Goal: Task Accomplishment & Management: Complete application form

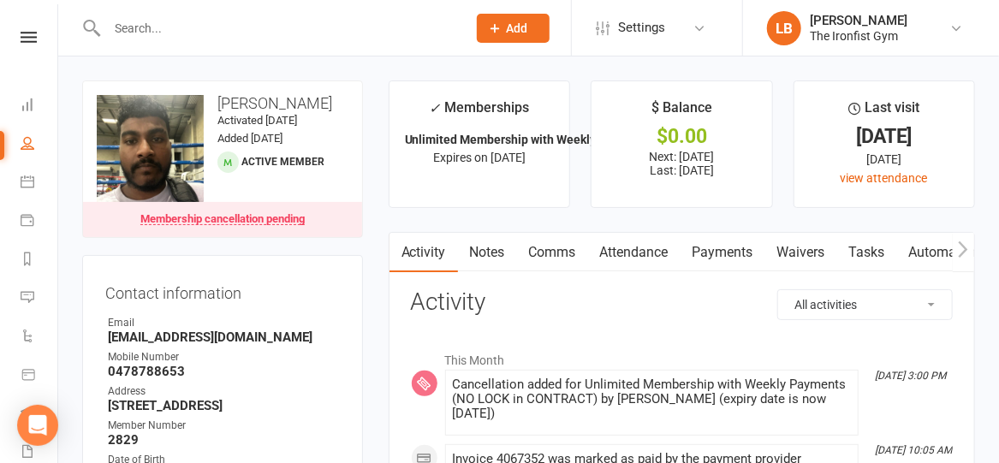
click at [34, 37] on link at bounding box center [28, 37] width 61 height 11
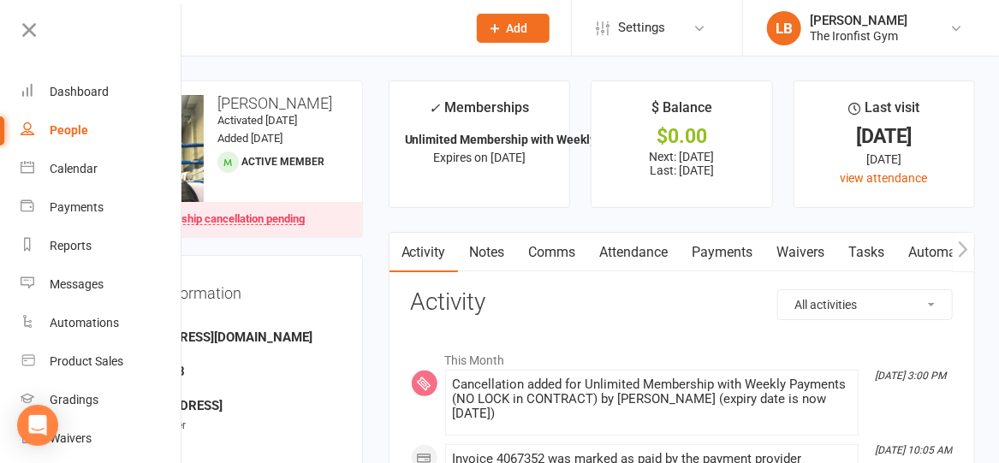
click at [351, 25] on input "text" at bounding box center [278, 28] width 353 height 24
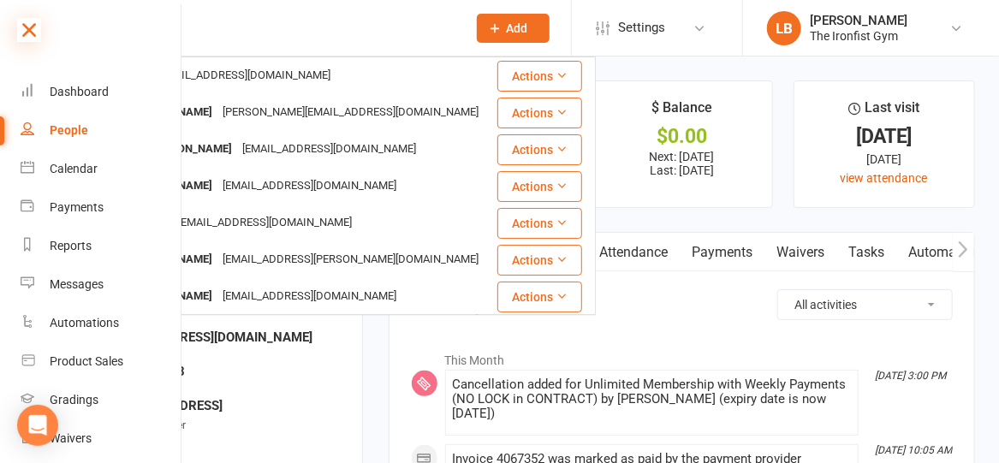
type input "ki"
click at [34, 30] on icon at bounding box center [29, 30] width 24 height 24
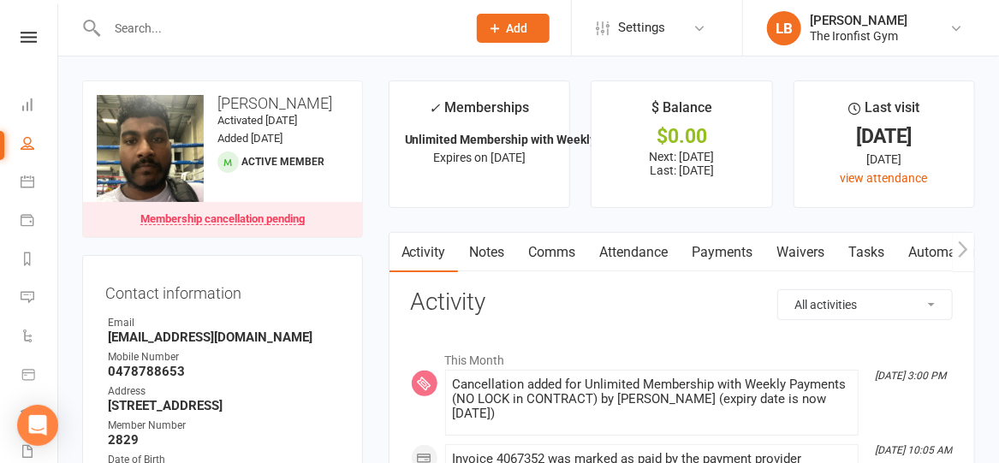
click at [139, 27] on input "text" at bounding box center [278, 28] width 353 height 24
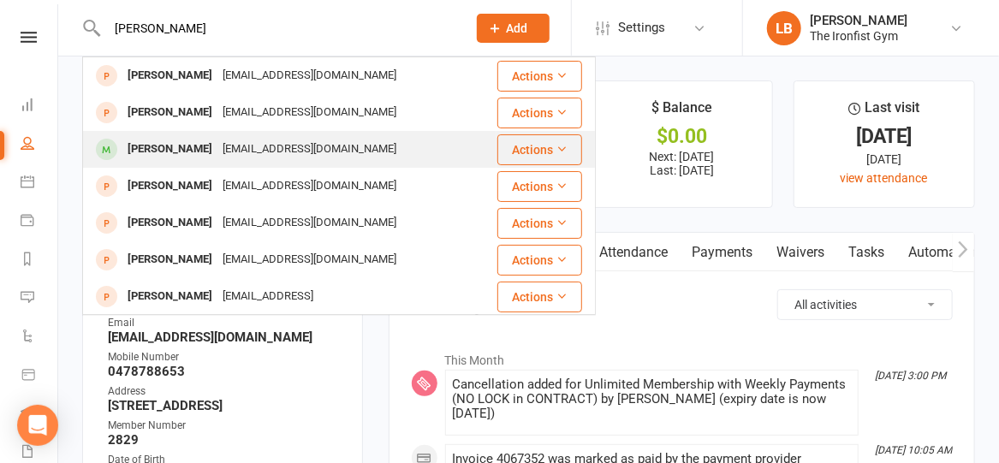
type input "[PERSON_NAME]"
click at [139, 156] on div "[PERSON_NAME]" at bounding box center [169, 149] width 95 height 25
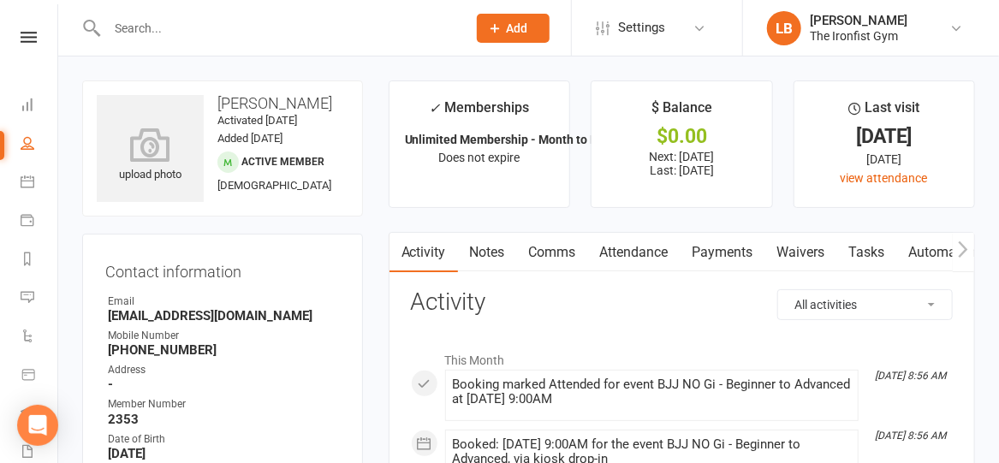
click at [713, 254] on link "Payments" at bounding box center [722, 252] width 85 height 39
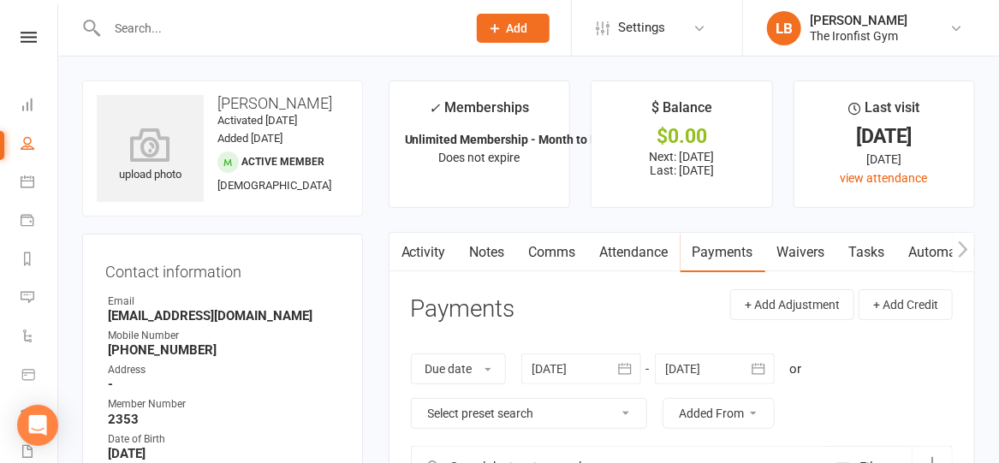
click at [370, 13] on div at bounding box center [268, 28] width 372 height 56
click at [367, 22] on input "text" at bounding box center [278, 28] width 353 height 24
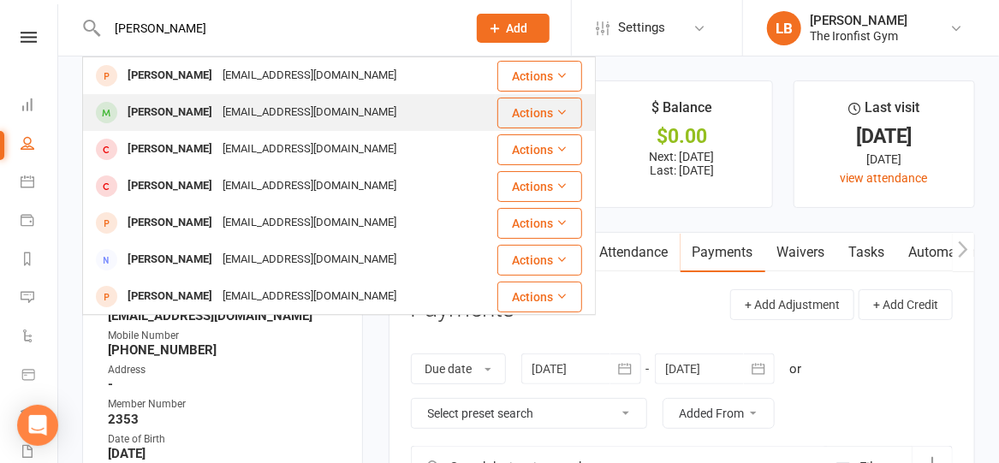
type input "[PERSON_NAME]"
click at [346, 99] on div "[PERSON_NAME] [EMAIL_ADDRESS][DOMAIN_NAME]" at bounding box center [289, 112] width 411 height 35
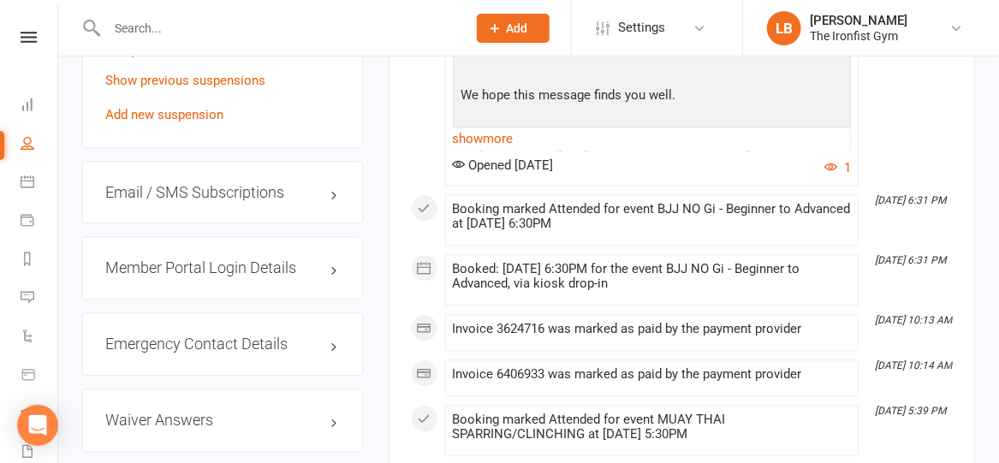
scroll to position [1555, 0]
click at [236, 77] on link "Show previous suspensions" at bounding box center [185, 80] width 160 height 15
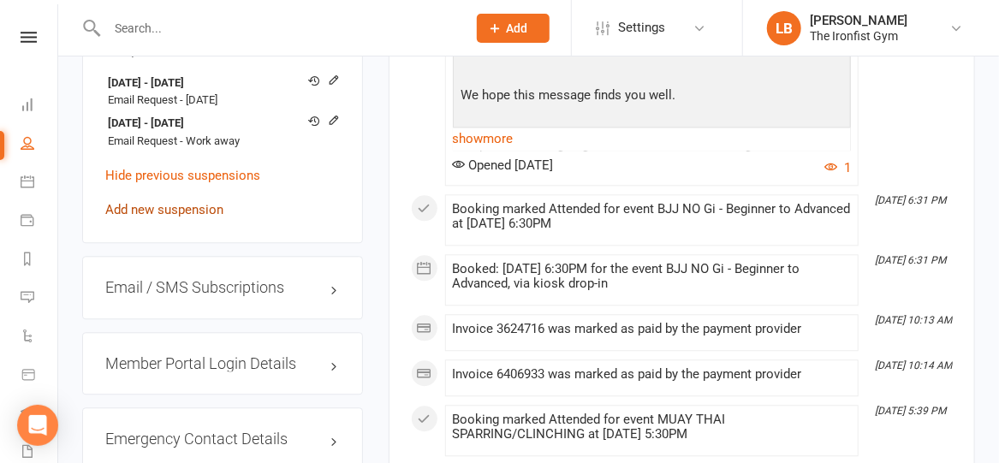
click at [186, 211] on link "Add new suspension" at bounding box center [164, 209] width 118 height 15
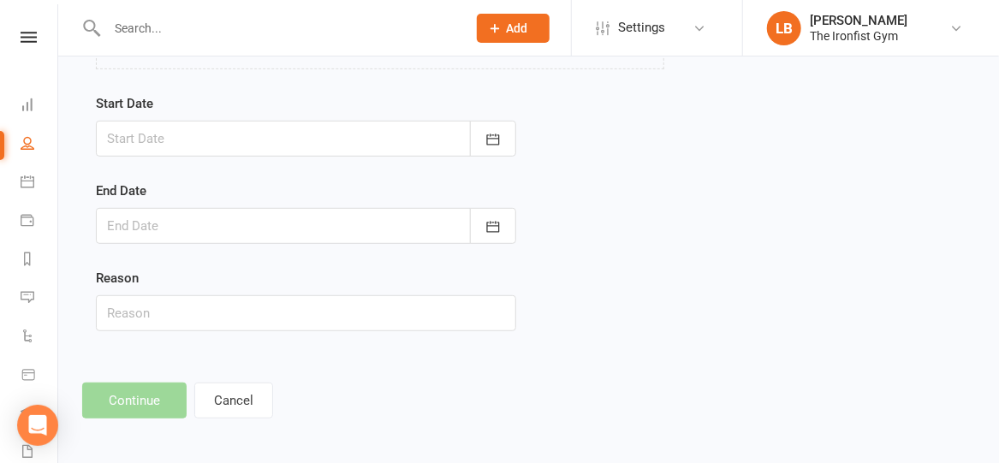
scroll to position [305, 0]
click at [477, 129] on button "button" at bounding box center [493, 140] width 46 height 36
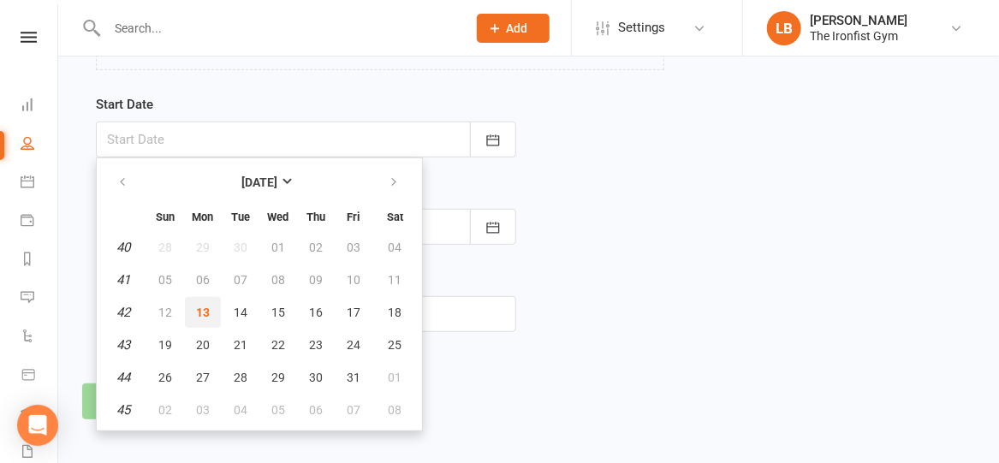
click at [202, 309] on span "13" at bounding box center [203, 312] width 14 height 14
type input "[DATE]"
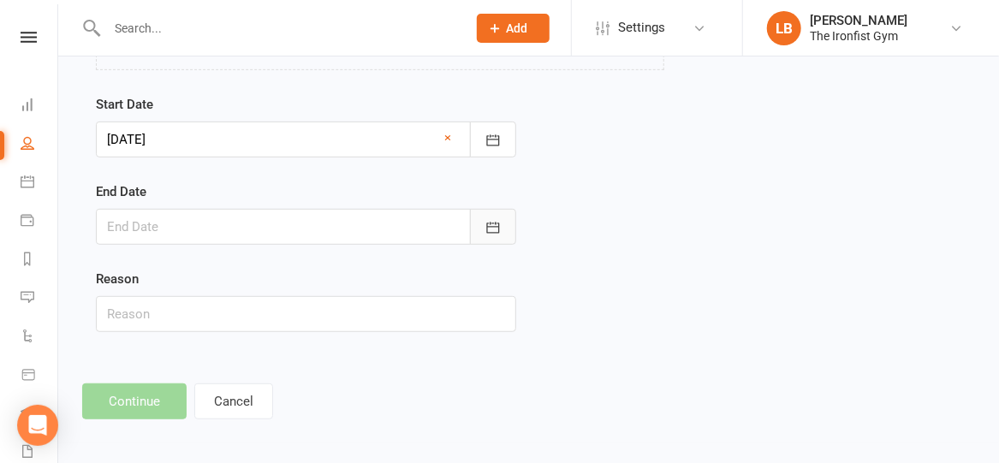
click at [493, 225] on icon "button" at bounding box center [492, 227] width 13 height 11
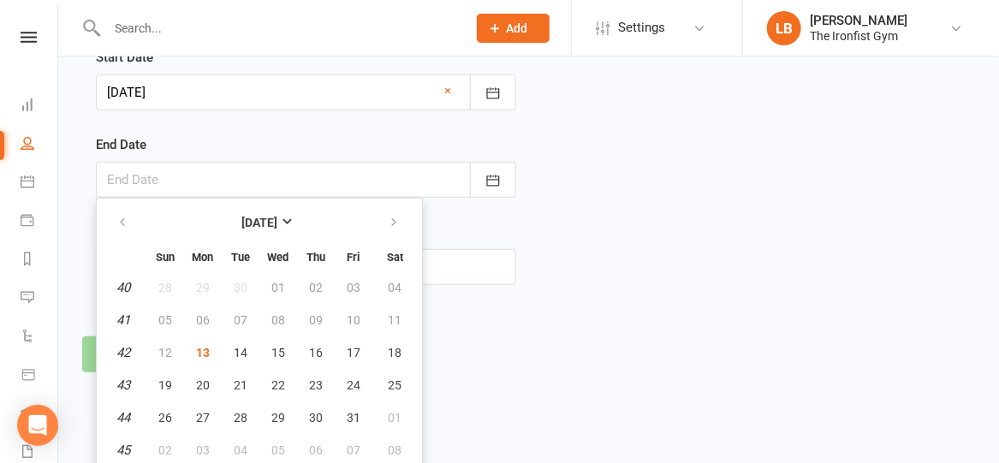
scroll to position [356, 0]
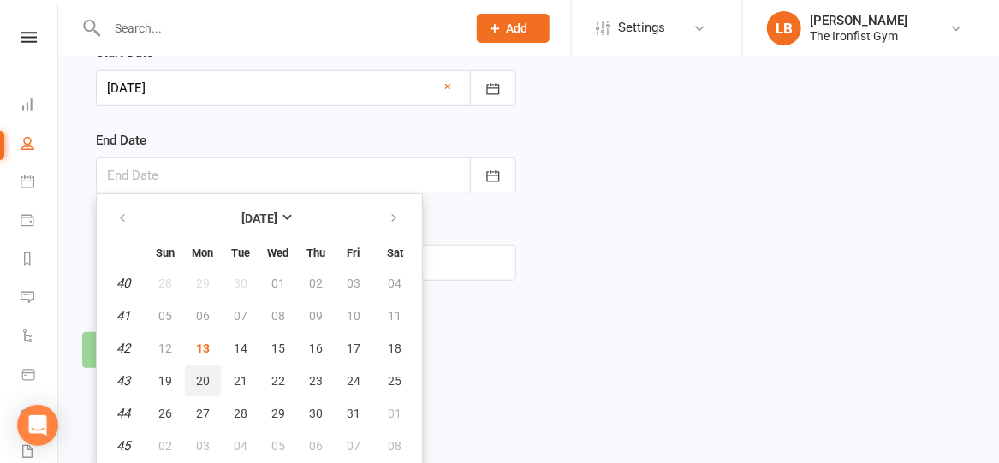
click at [204, 379] on span "20" at bounding box center [203, 381] width 14 height 14
type input "[DATE]"
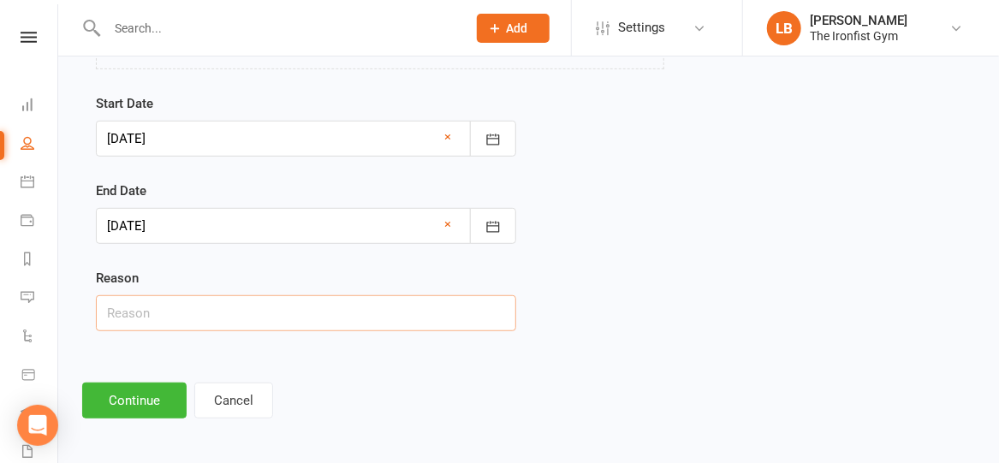
click at [167, 309] on input "text" at bounding box center [306, 313] width 420 height 36
type input "Injured"
click at [122, 400] on button "Continue" at bounding box center [134, 400] width 104 height 36
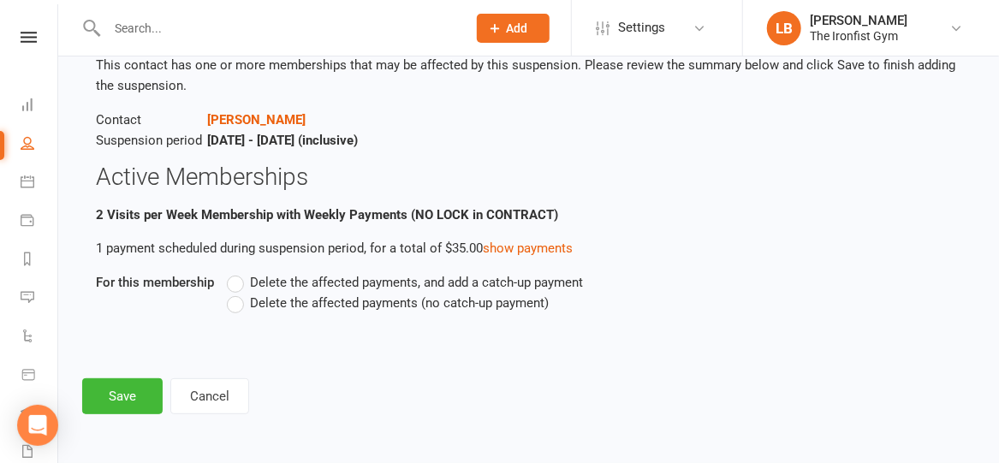
scroll to position [0, 0]
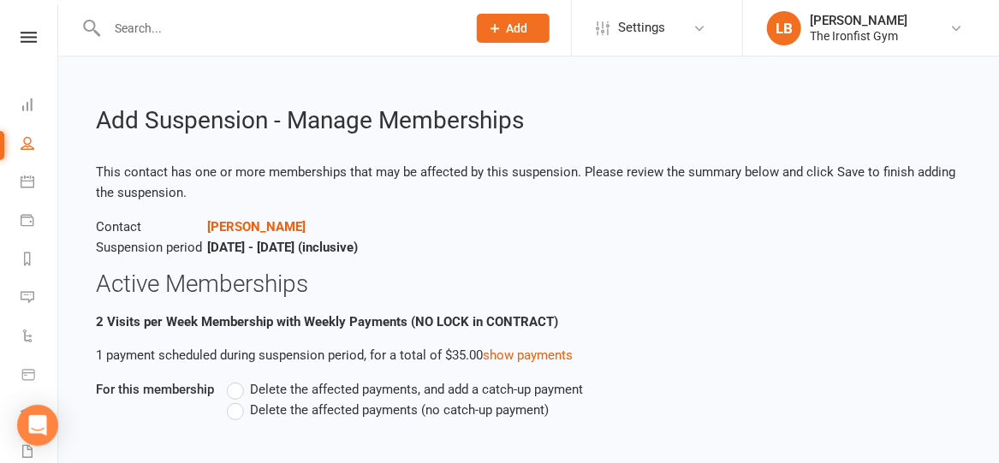
click at [234, 406] on label "Delete the affected payments (no catch-up payment)" at bounding box center [388, 410] width 322 height 21
click at [234, 400] on input "Delete the affected payments (no catch-up payment)" at bounding box center [232, 400] width 11 height 0
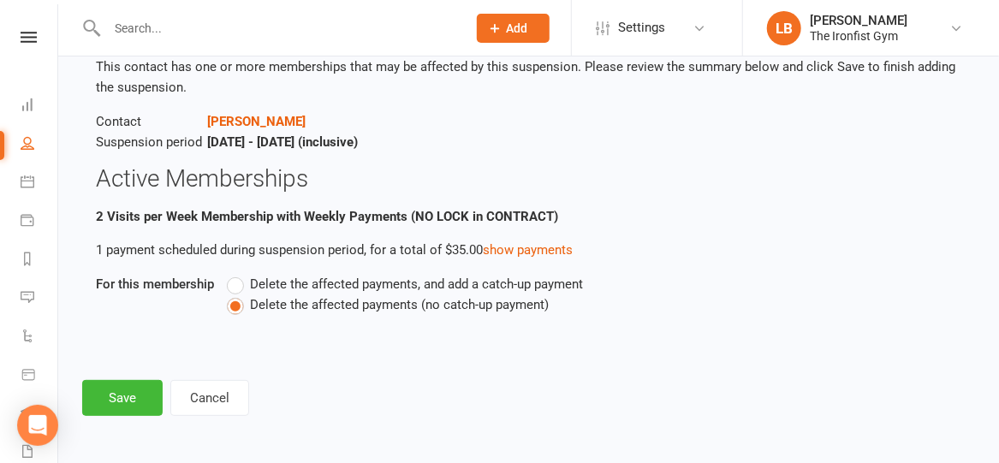
click at [128, 415] on div "Add Suspension - Manage Memberships This contact has one or more memberships th…" at bounding box center [528, 195] width 940 height 489
click at [128, 408] on button "Save" at bounding box center [122, 398] width 80 height 36
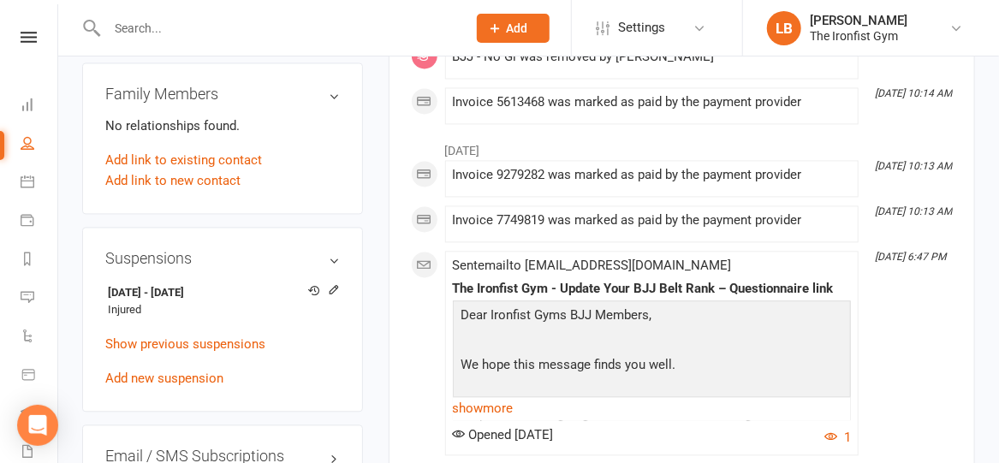
scroll to position [1402, 0]
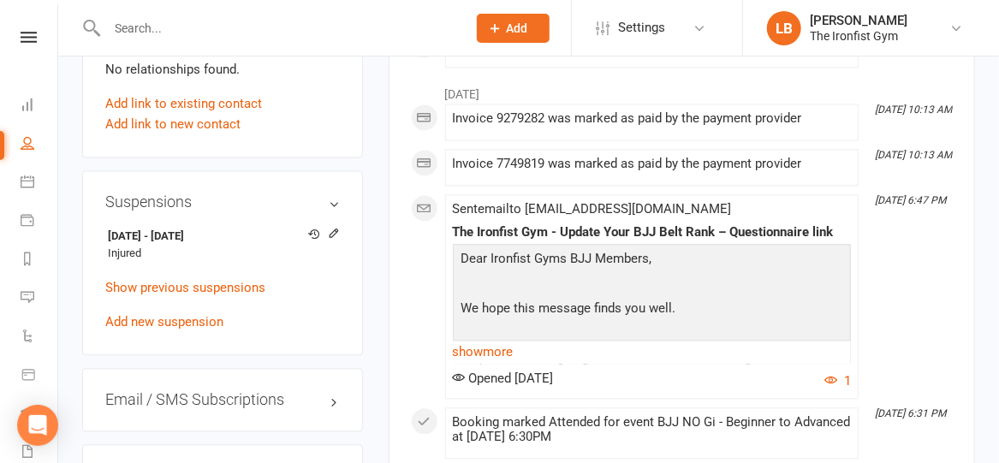
click at [291, 38] on input "text" at bounding box center [278, 28] width 353 height 24
click at [291, 38] on input "j" at bounding box center [278, 28] width 353 height 24
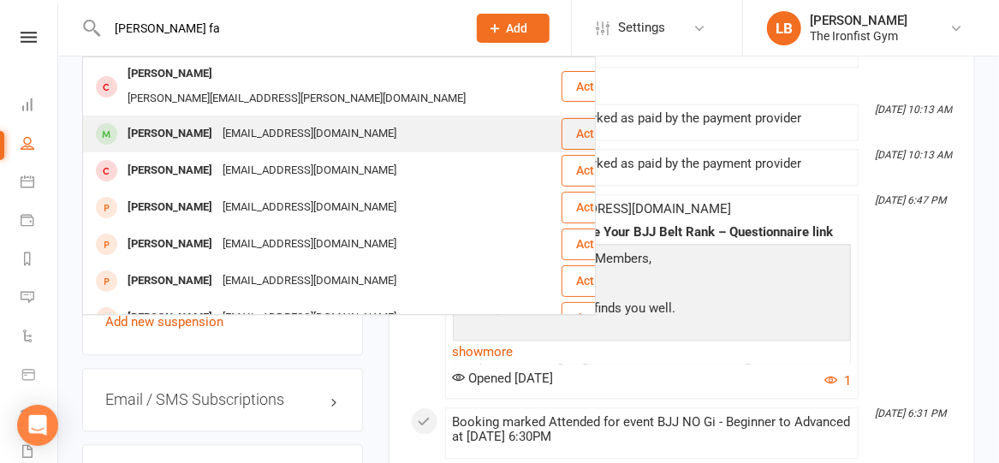
type input "[PERSON_NAME] fa"
click at [250, 122] on div "[EMAIL_ADDRESS][DOMAIN_NAME]" at bounding box center [309, 134] width 184 height 25
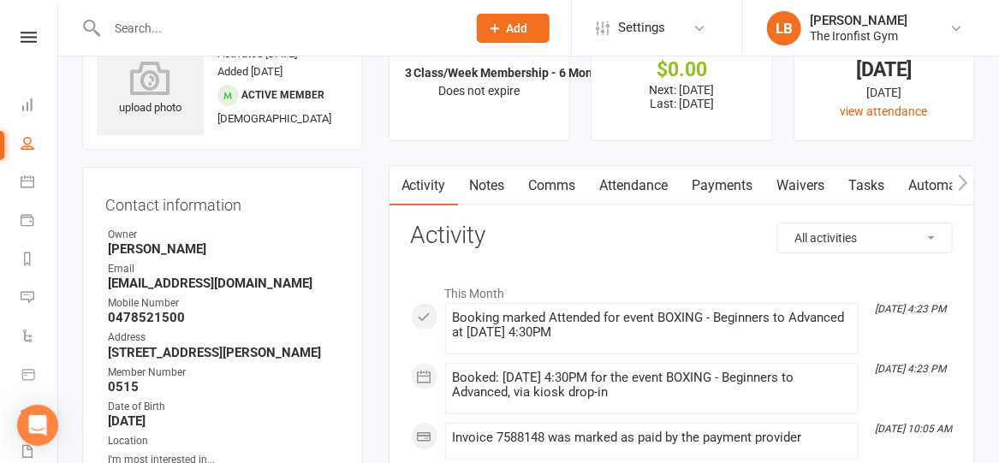
scroll to position [46, 0]
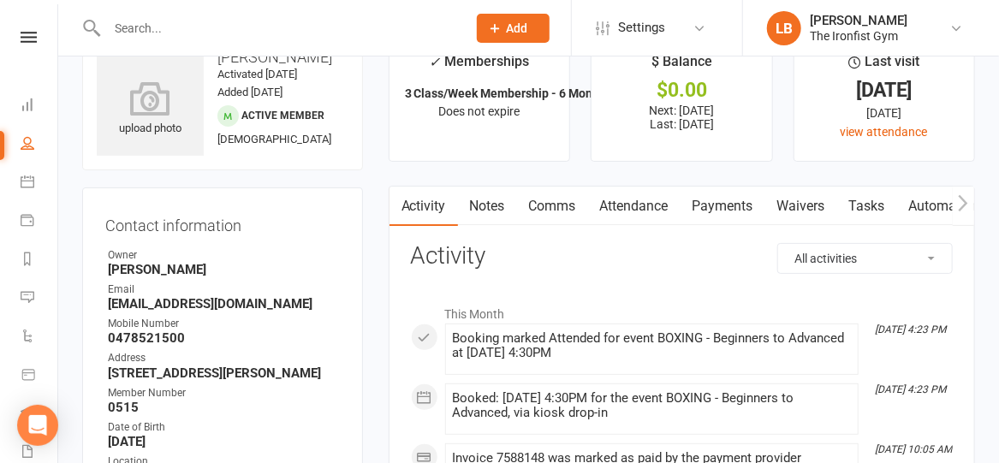
click at [712, 205] on link "Payments" at bounding box center [722, 206] width 85 height 39
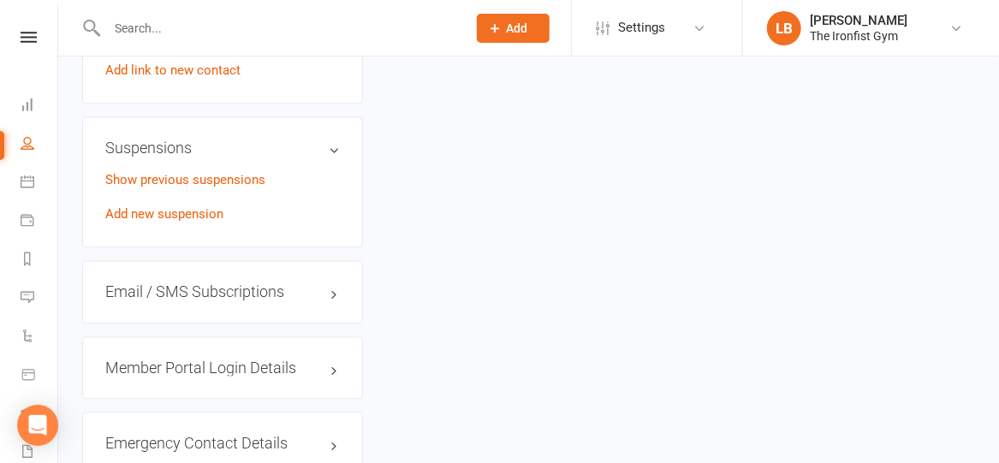
scroll to position [1374, 0]
click at [176, 186] on link "Show previous suspensions" at bounding box center [185, 177] width 160 height 15
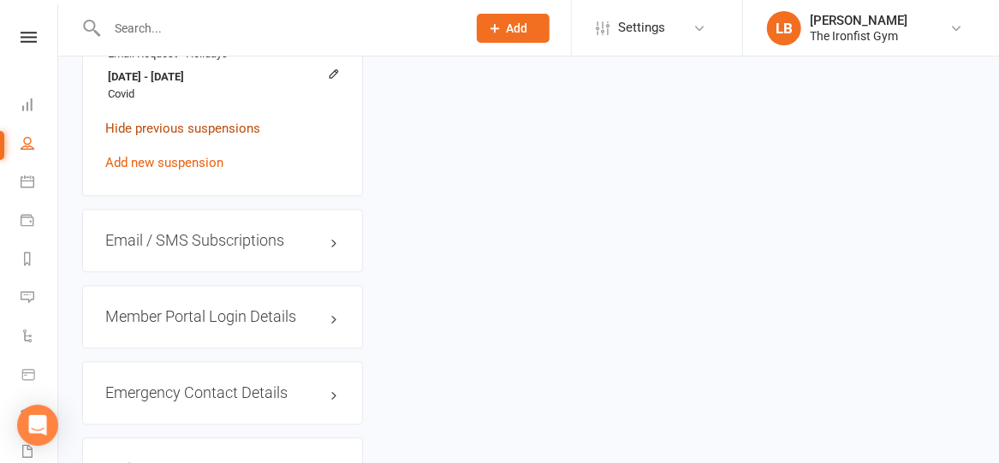
scroll to position [1603, 0]
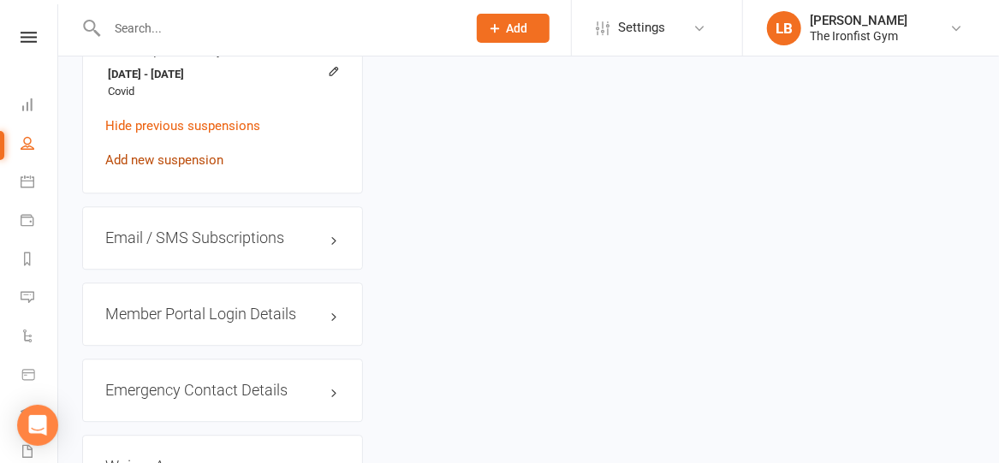
click at [173, 168] on link "Add new suspension" at bounding box center [164, 159] width 118 height 15
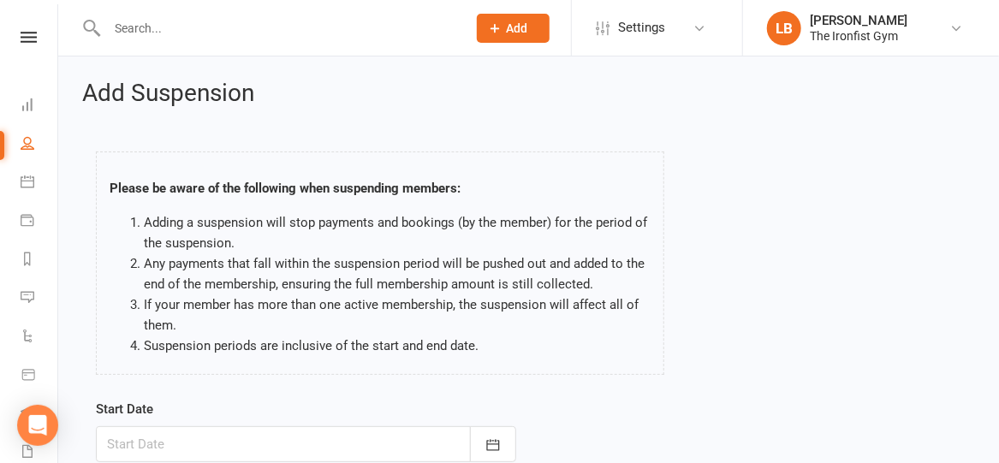
scroll to position [305, 0]
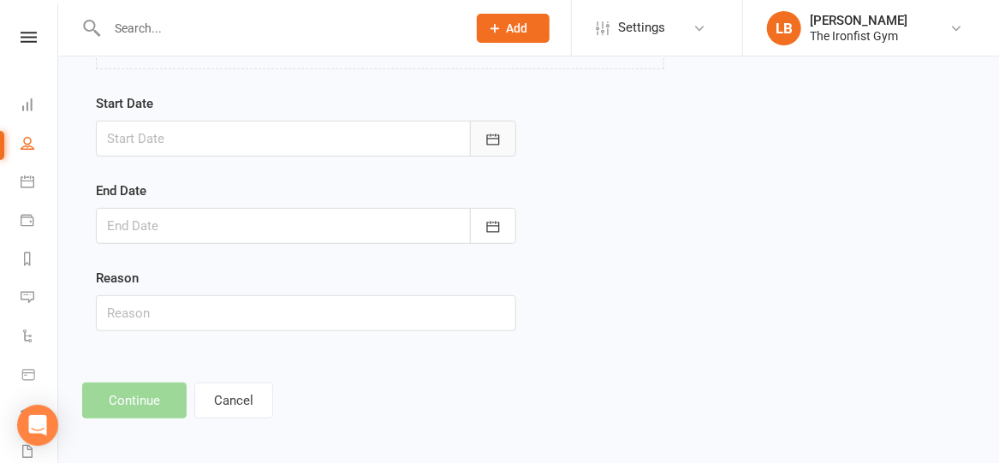
click at [504, 134] on button "button" at bounding box center [493, 139] width 46 height 36
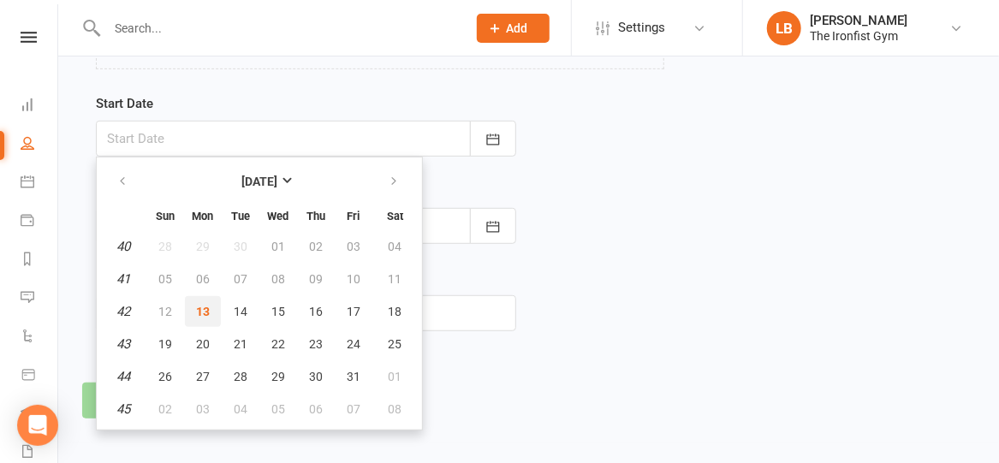
click at [195, 323] on button "13" at bounding box center [203, 311] width 36 height 31
type input "[DATE]"
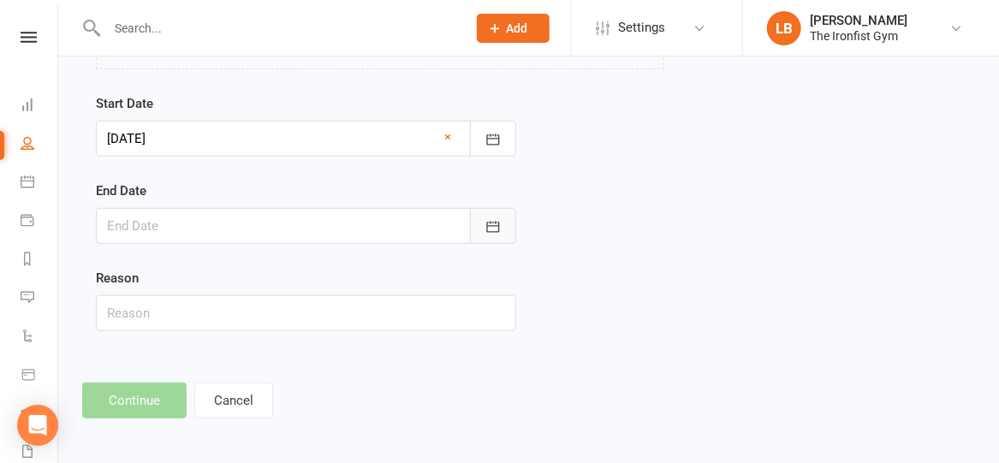
click at [489, 222] on icon "button" at bounding box center [492, 226] width 17 height 17
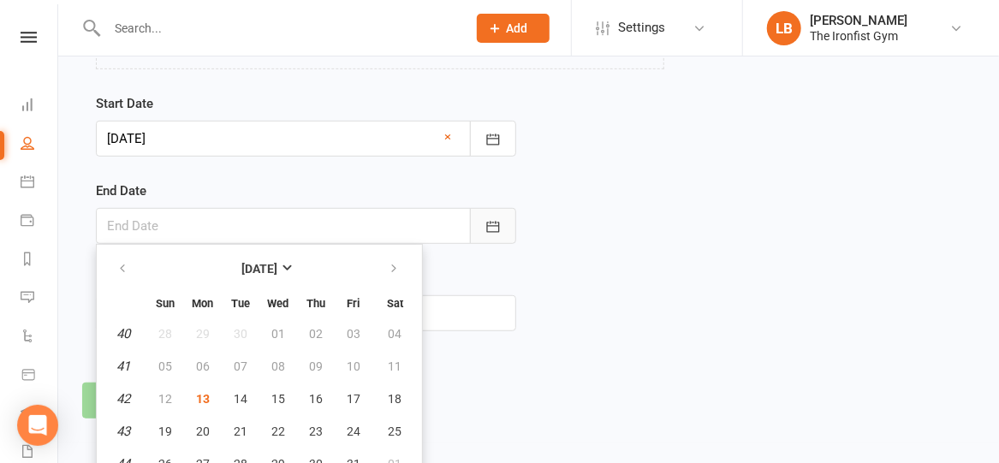
scroll to position [352, 0]
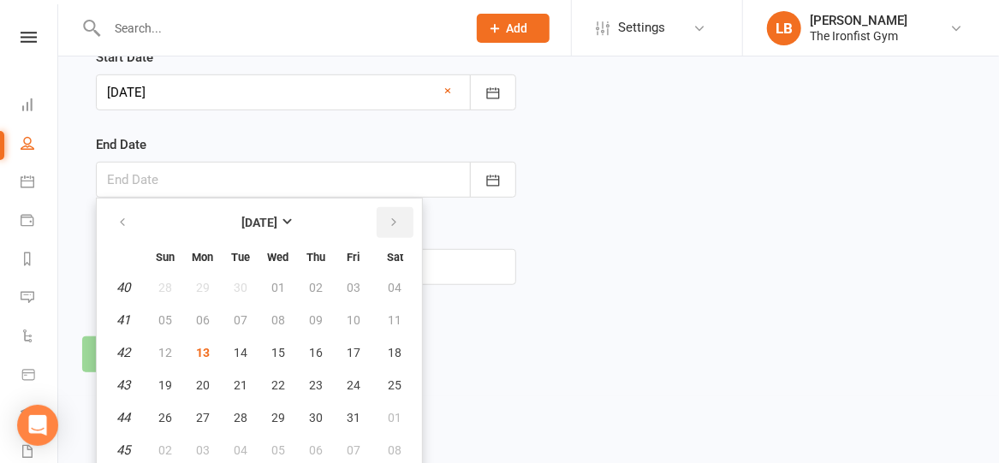
click at [378, 216] on button "button" at bounding box center [395, 222] width 37 height 31
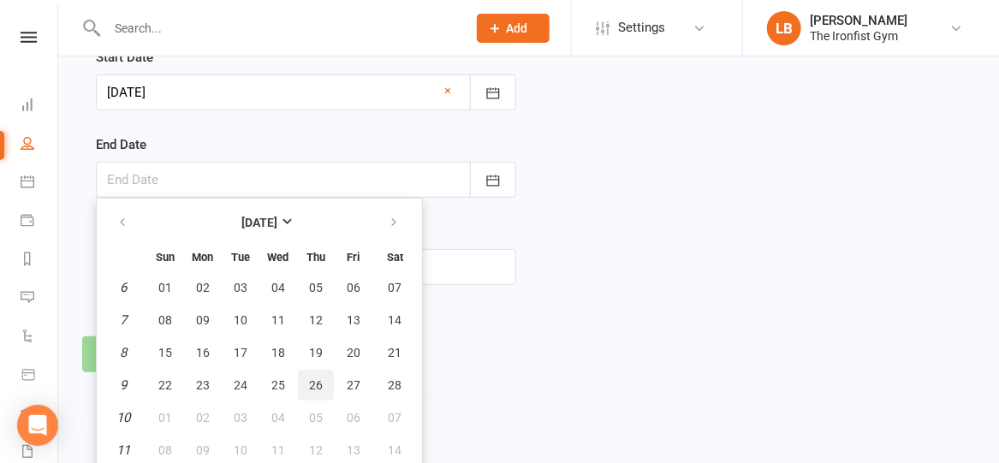
click at [313, 378] on span "26" at bounding box center [316, 385] width 14 height 14
type input "[DATE]"
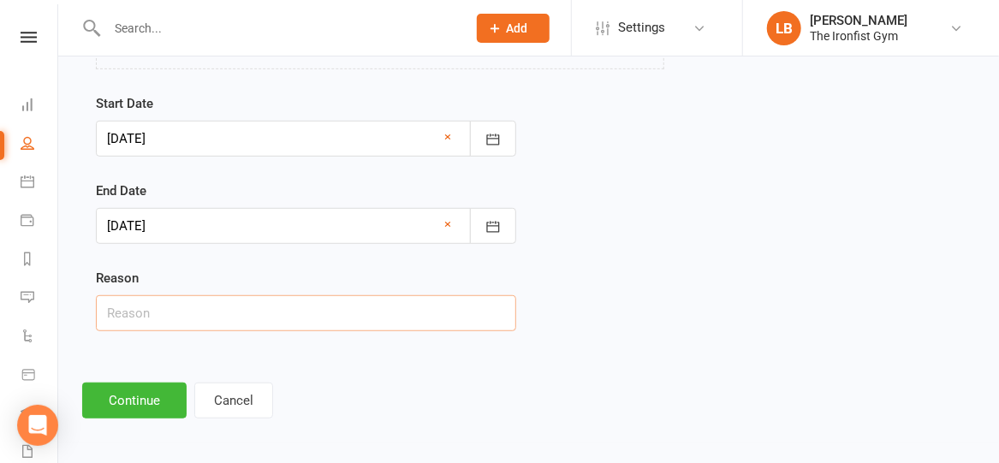
click at [202, 315] on input "text" at bounding box center [306, 313] width 420 height 36
type input "Too busy"
click at [124, 394] on button "Continue" at bounding box center [134, 400] width 104 height 36
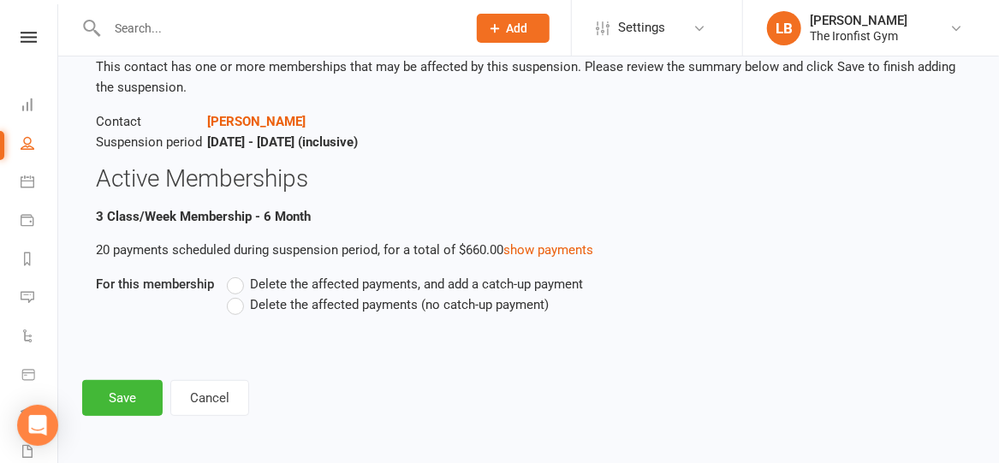
scroll to position [104, 0]
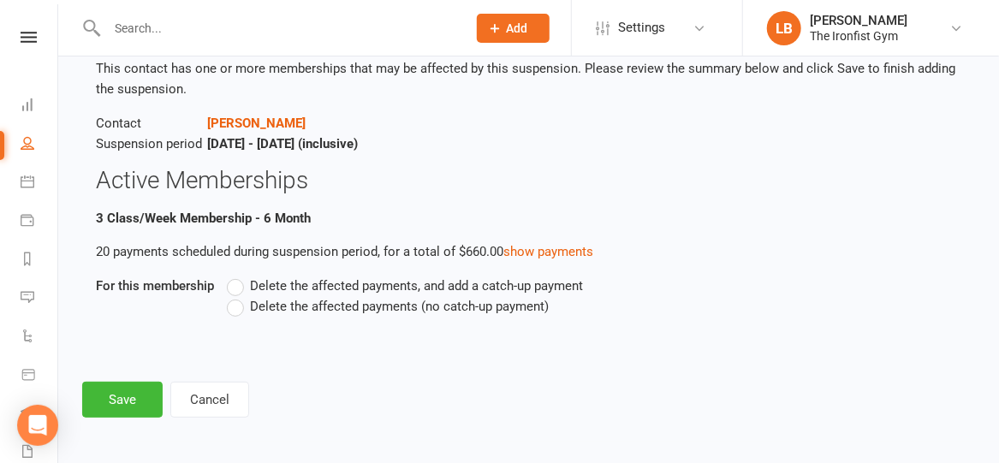
click at [236, 305] on label "Delete the affected payments (no catch-up payment)" at bounding box center [388, 306] width 322 height 21
click at [236, 296] on input "Delete the affected payments (no catch-up payment)" at bounding box center [232, 296] width 11 height 0
click at [131, 407] on button "Save" at bounding box center [122, 400] width 80 height 36
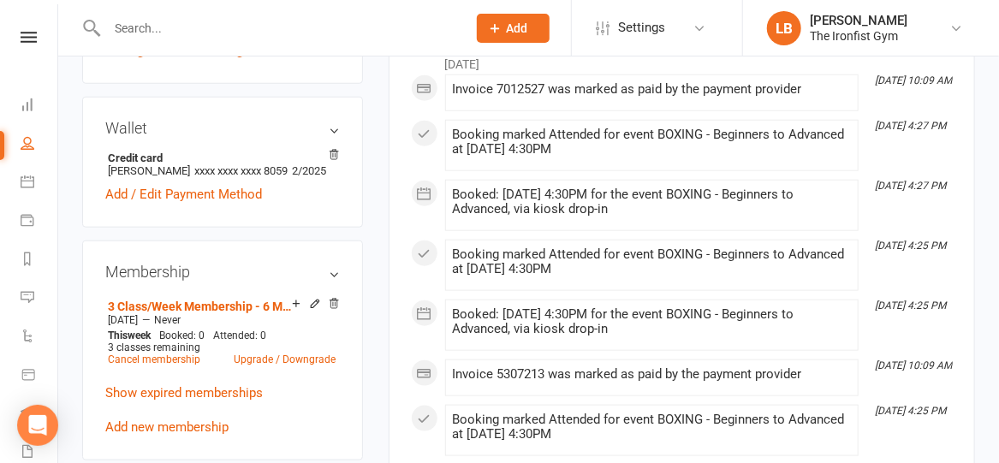
scroll to position [593, 0]
click at [336, 19] on input "text" at bounding box center [278, 28] width 353 height 24
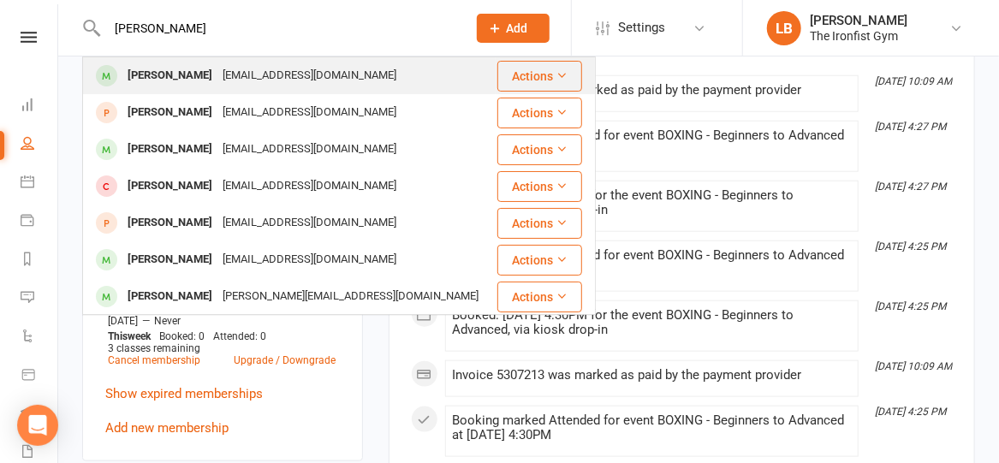
type input "[PERSON_NAME]"
click at [328, 64] on div "[PERSON_NAME] [EMAIL_ADDRESS][DOMAIN_NAME]" at bounding box center [289, 75] width 411 height 35
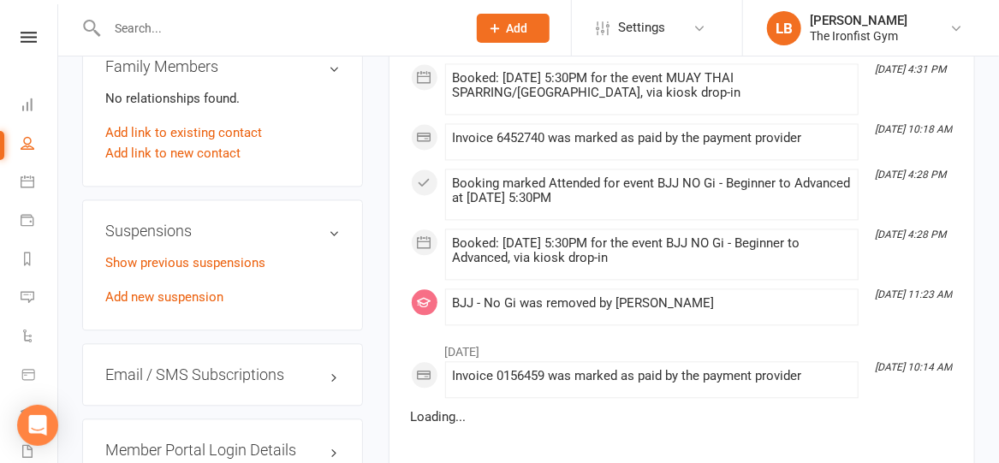
scroll to position [1400, 0]
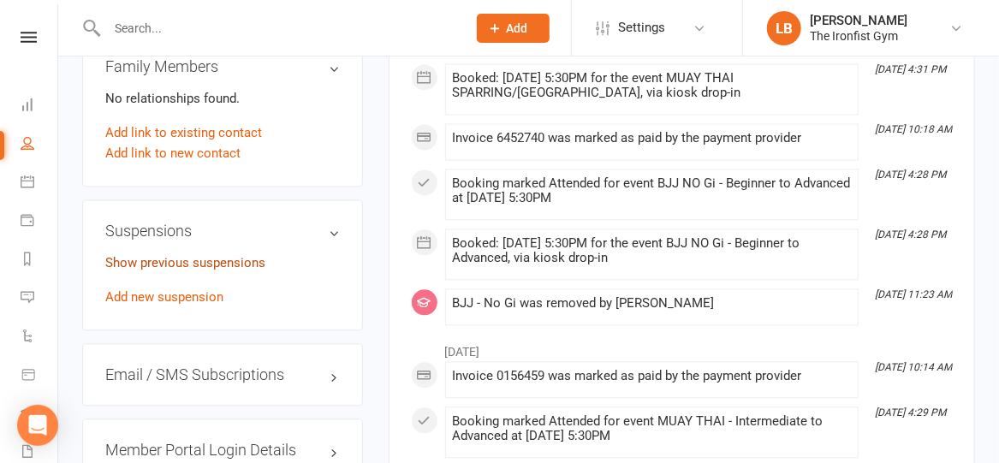
click at [228, 264] on link "Show previous suspensions" at bounding box center [185, 262] width 160 height 15
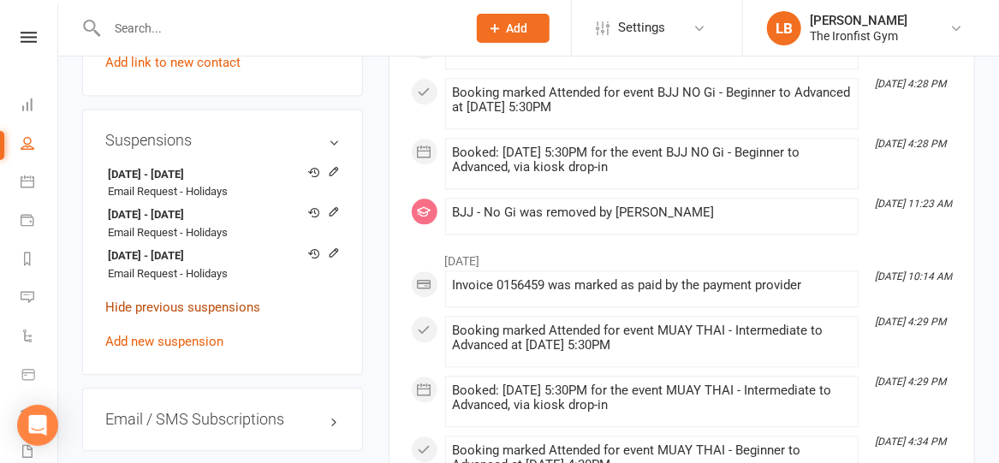
scroll to position [1491, 0]
click at [209, 349] on link "Add new suspension" at bounding box center [164, 341] width 118 height 15
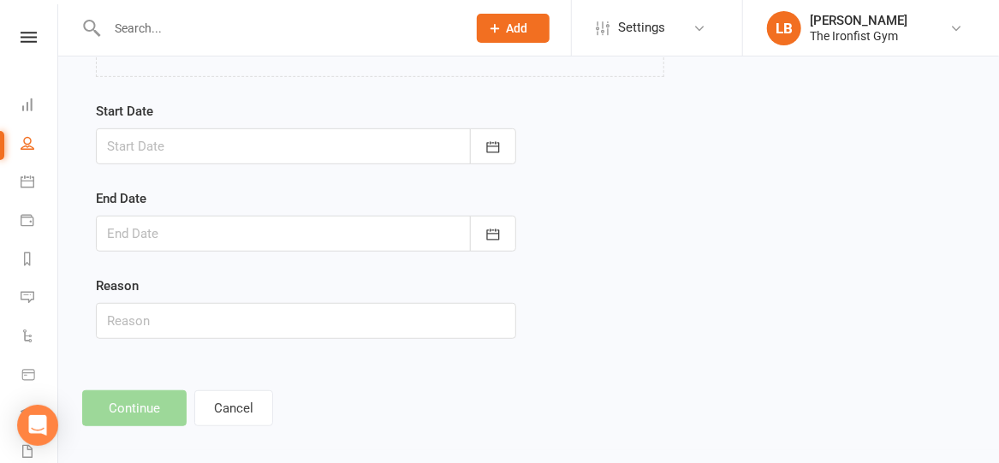
scroll to position [305, 0]
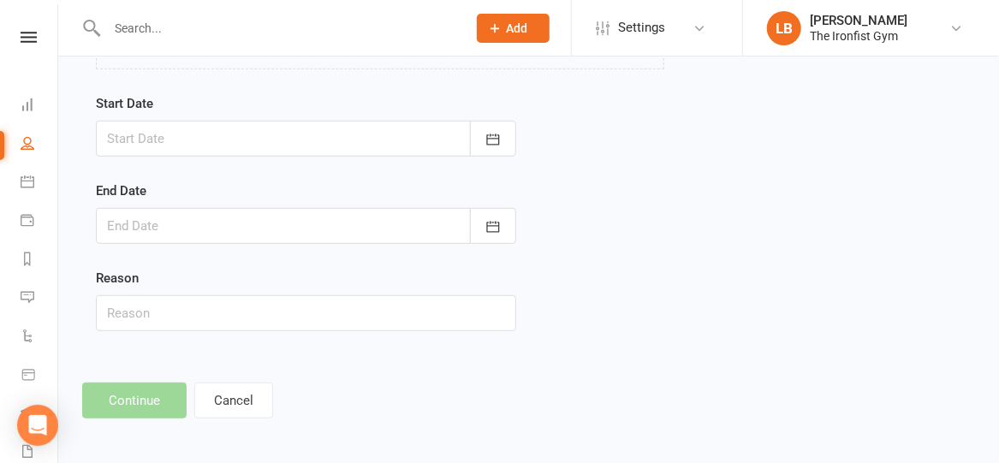
click at [258, 151] on div at bounding box center [306, 139] width 420 height 36
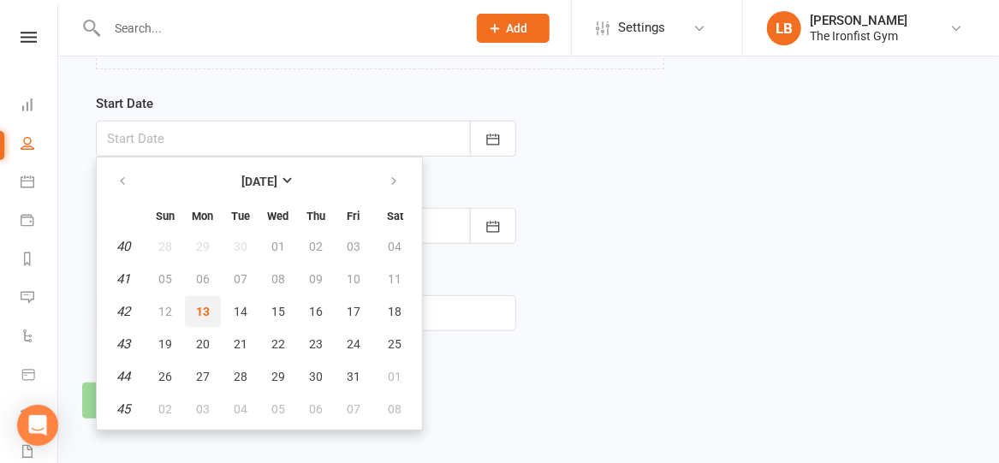
click at [208, 305] on span "13" at bounding box center [203, 312] width 14 height 14
type input "[DATE]"
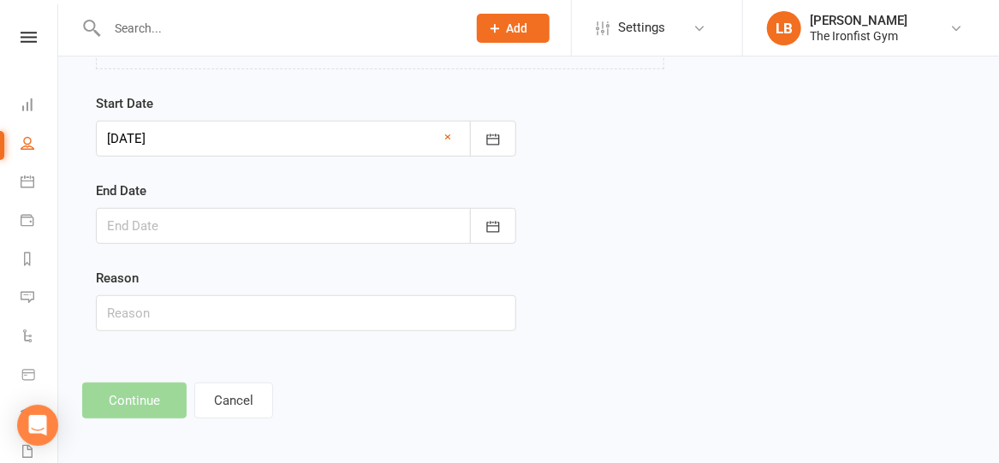
click at [373, 223] on div at bounding box center [306, 226] width 420 height 36
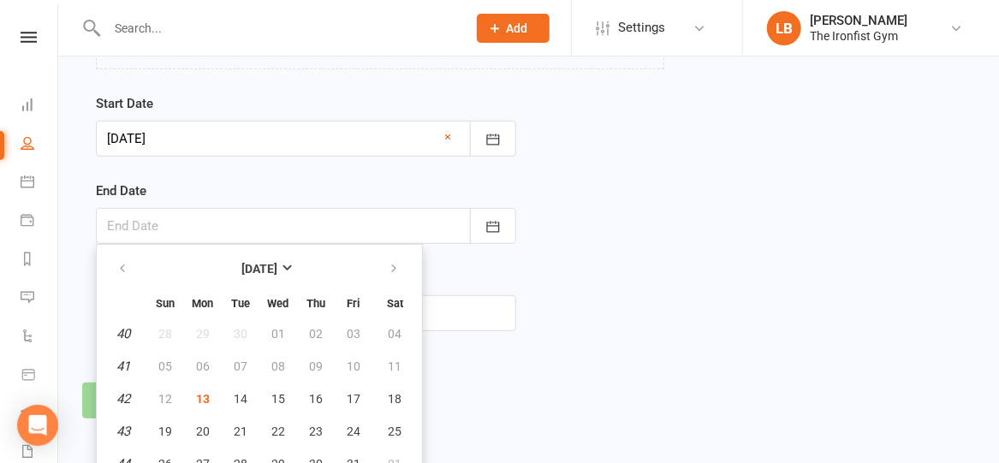
scroll to position [352, 0]
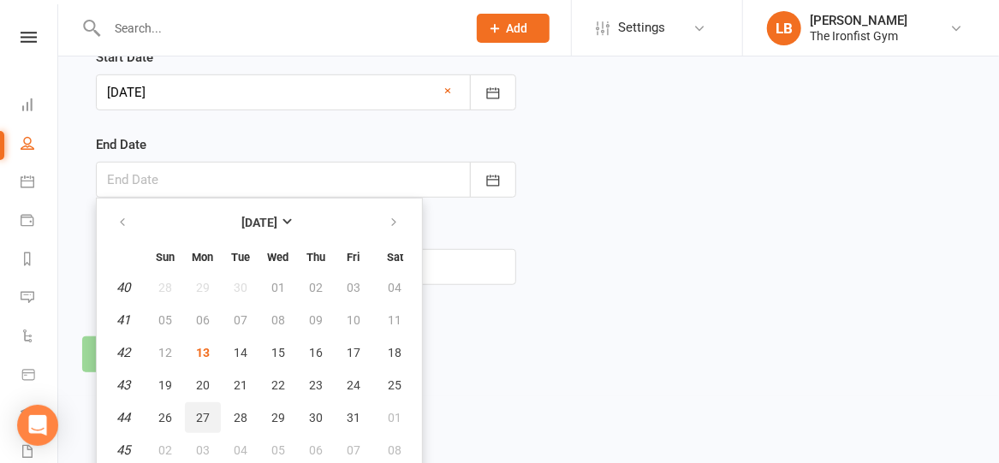
click at [202, 413] on span "27" at bounding box center [203, 418] width 14 height 14
type input "[DATE]"
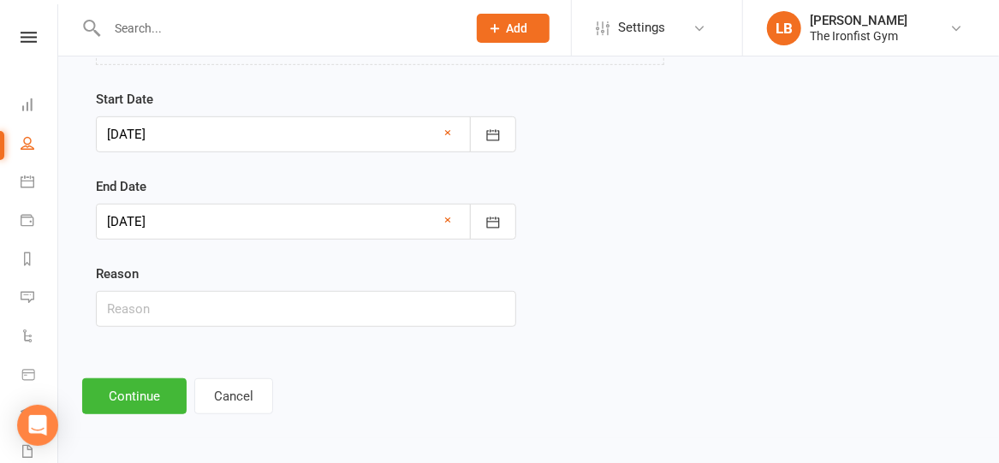
scroll to position [305, 0]
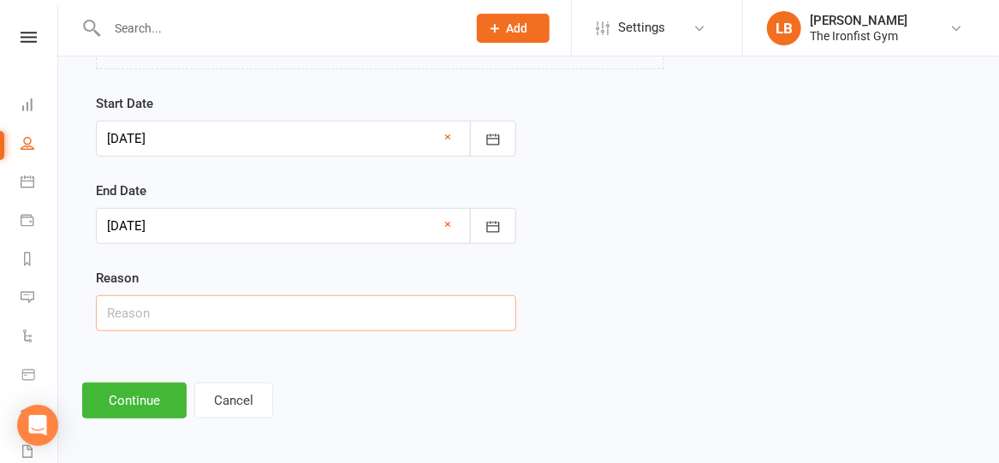
click at [191, 307] on input "text" at bounding box center [306, 313] width 420 height 36
type input "Email"
click at [143, 388] on button "Continue" at bounding box center [134, 400] width 104 height 36
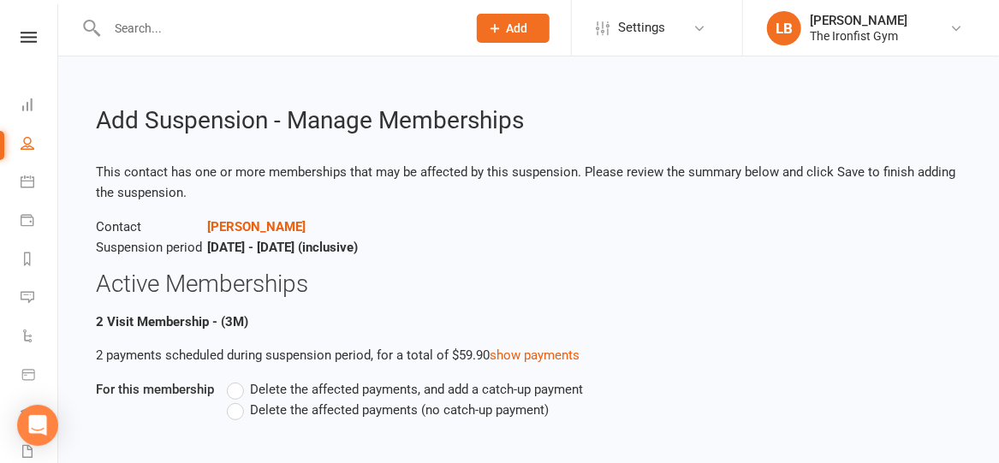
scroll to position [105, 0]
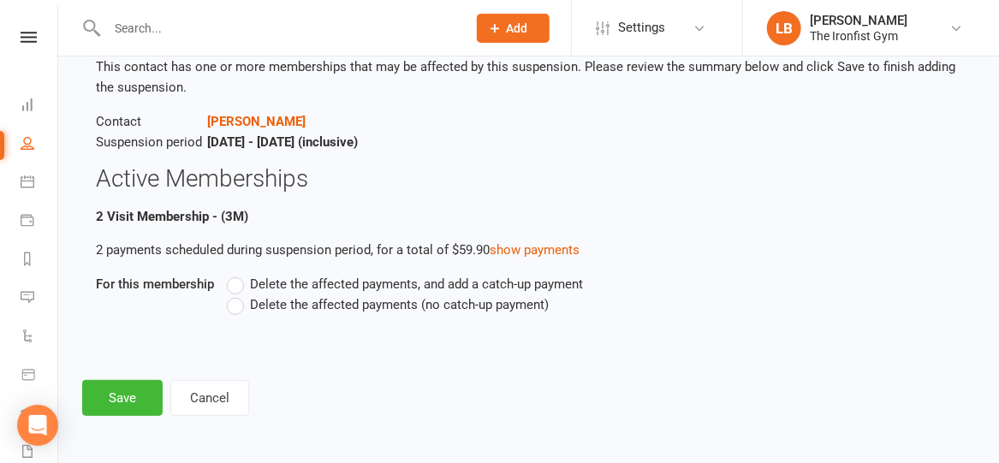
click at [234, 311] on label "Delete the affected payments (no catch-up payment)" at bounding box center [388, 304] width 322 height 21
click at [234, 294] on input "Delete the affected payments (no catch-up payment)" at bounding box center [232, 294] width 11 height 0
click at [130, 400] on button "Save" at bounding box center [122, 398] width 80 height 36
